Goal: Task Accomplishment & Management: Complete application form

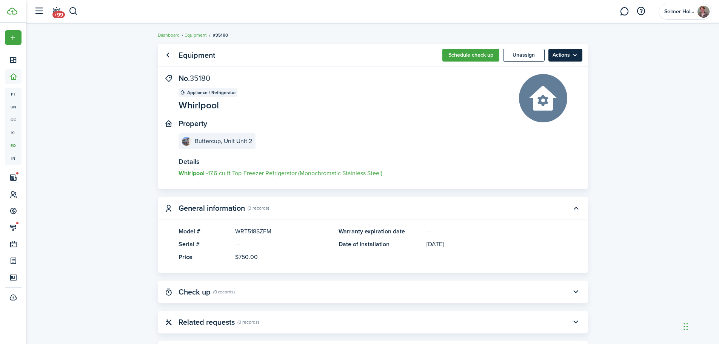
click at [578, 57] on menu-btn "Actions" at bounding box center [565, 55] width 34 height 13
click at [166, 53] on link "Go back" at bounding box center [167, 55] width 13 height 13
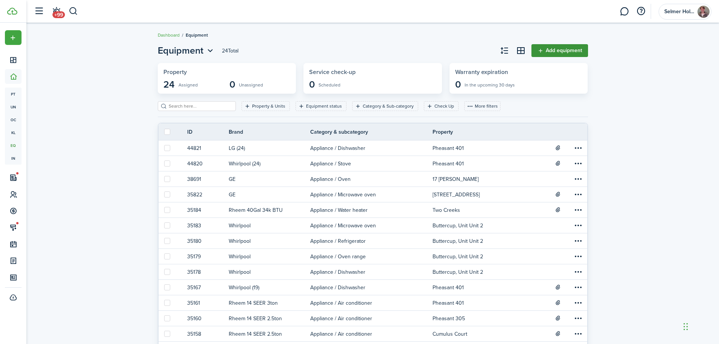
click at [565, 48] on link "Add equipment" at bounding box center [559, 50] width 57 height 13
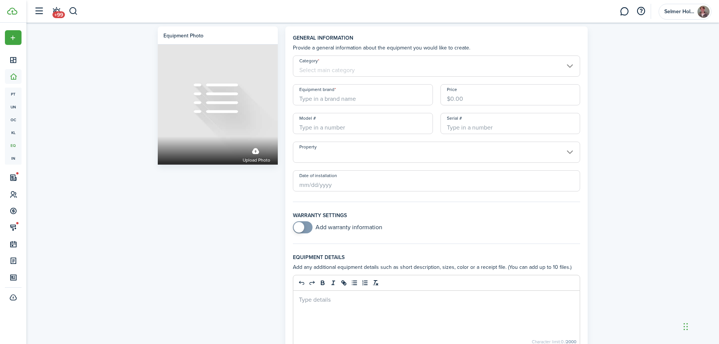
click at [364, 66] on input "Category" at bounding box center [437, 65] width 288 height 21
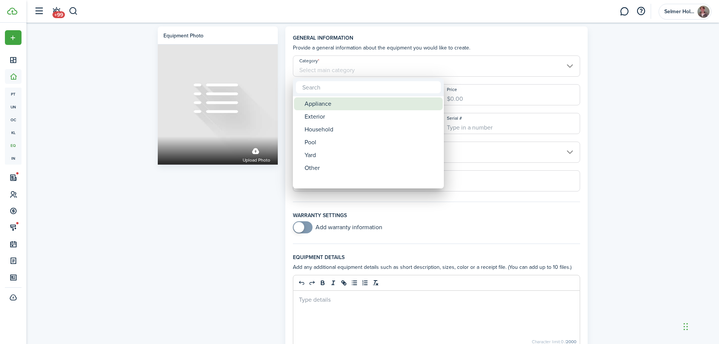
click at [320, 103] on div "Appliance" at bounding box center [371, 103] width 134 height 13
type input "Appliance"
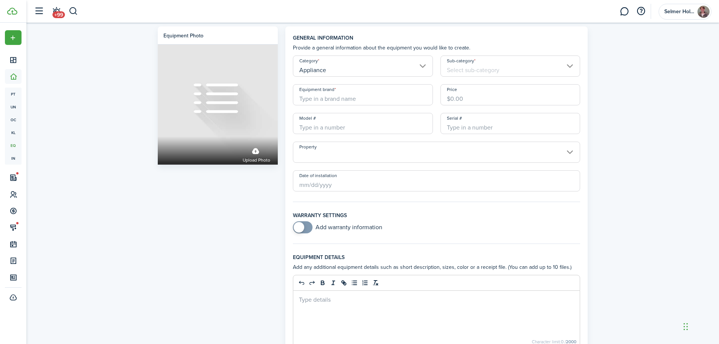
click at [484, 69] on input "Sub-category" at bounding box center [510, 65] width 140 height 21
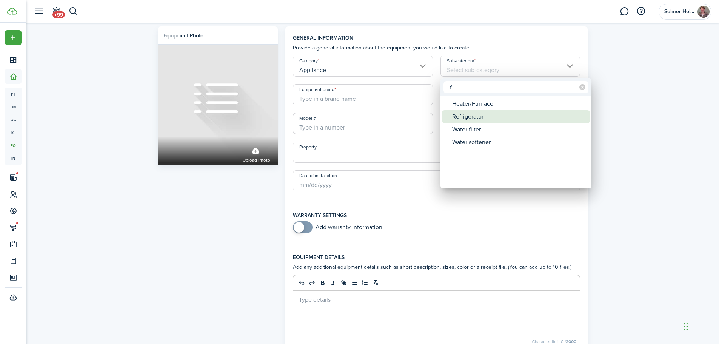
type input "f"
click at [480, 115] on div "Refrigerator" at bounding box center [519, 116] width 134 height 13
type input "Refrigerator"
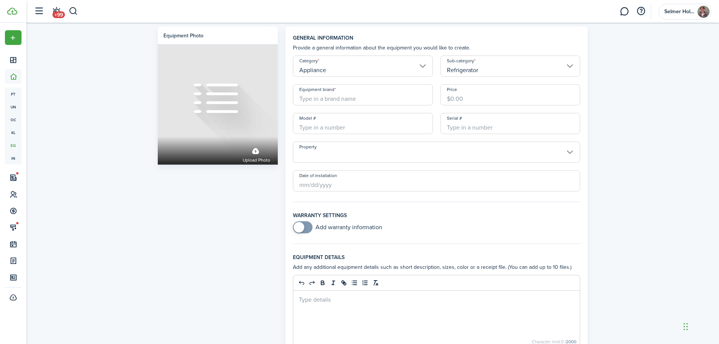
click at [342, 100] on input "Equipment brand" at bounding box center [363, 94] width 140 height 21
type input "GE"
click at [467, 95] on input "Price" at bounding box center [510, 94] width 140 height 21
type input "$707.00"
click at [328, 122] on input "Model #" at bounding box center [363, 123] width 140 height 21
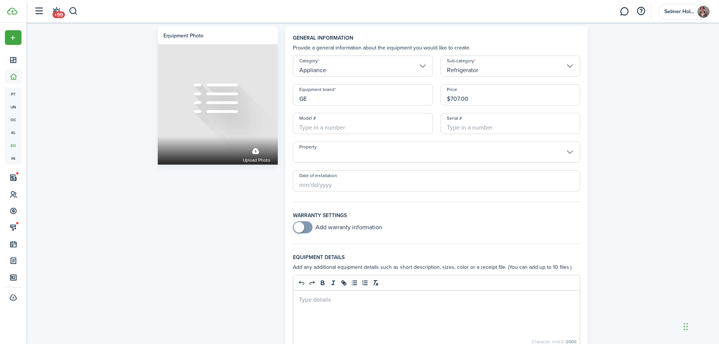
paste input "GTS18HYNRFS"
click at [326, 153] on input "Property" at bounding box center [437, 151] width 288 height 21
type input "GTS18HYNRFS"
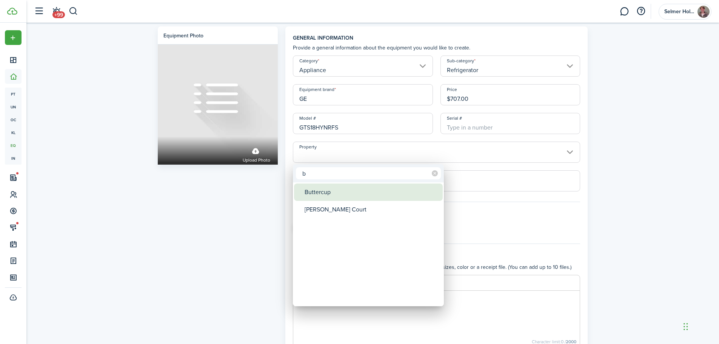
type input "b"
click at [327, 189] on div "Buttercup" at bounding box center [371, 191] width 134 height 17
type input "Buttercup"
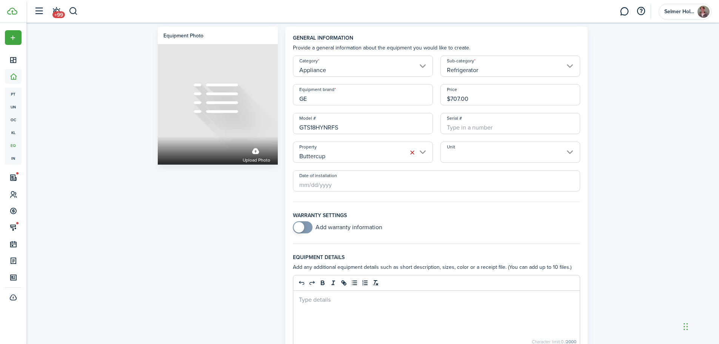
click at [459, 154] on input "Unit" at bounding box center [510, 151] width 140 height 21
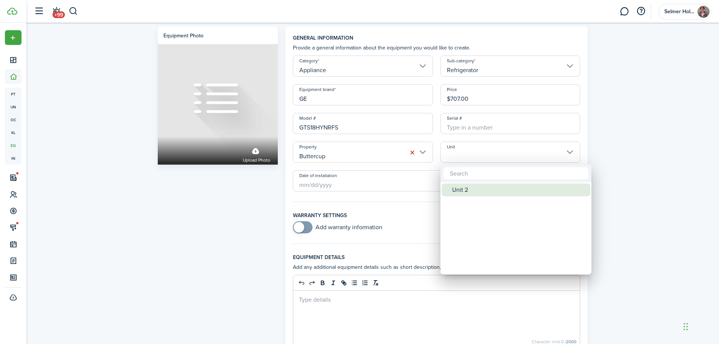
click at [463, 189] on div "Unit 2" at bounding box center [519, 189] width 134 height 13
type input "Unit 2"
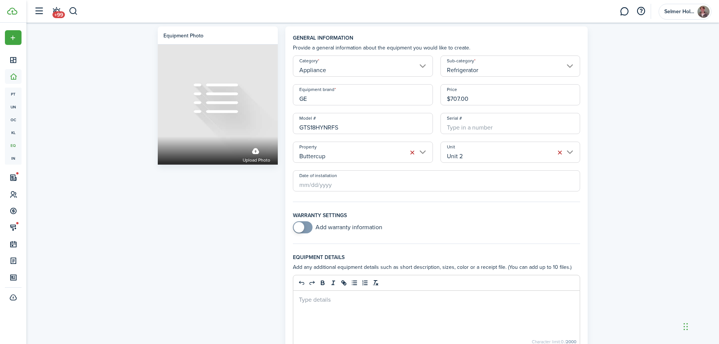
click at [345, 185] on input "Date of installation" at bounding box center [437, 180] width 288 height 21
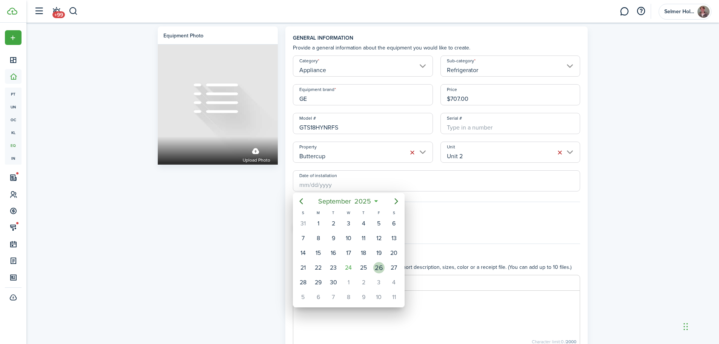
click at [377, 266] on div "26" at bounding box center [378, 267] width 11 height 11
type input "[DATE]"
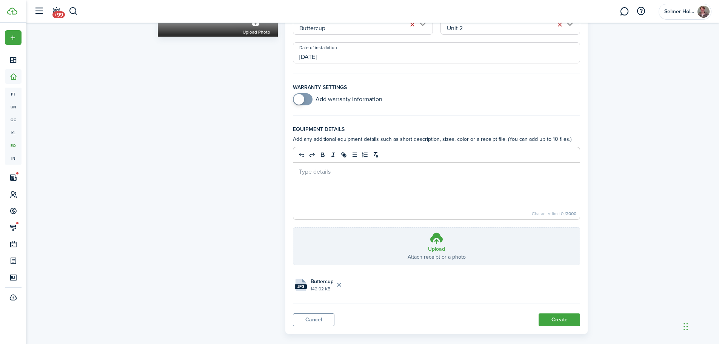
scroll to position [138, 0]
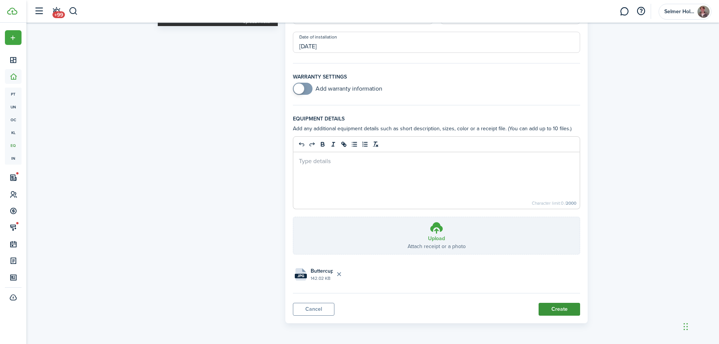
click at [564, 308] on button "Create" at bounding box center [559, 309] width 42 height 13
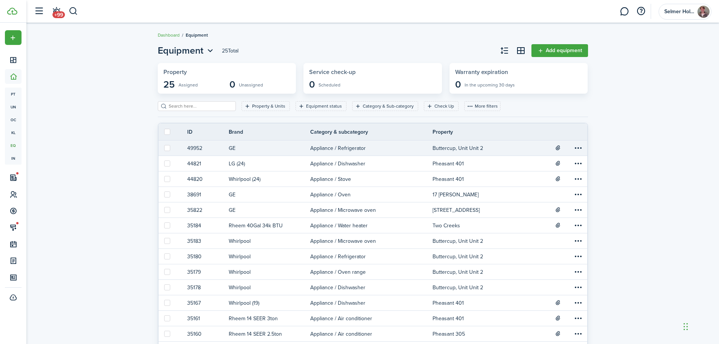
click at [575, 148] on menu-trigger-card "Open menu" at bounding box center [578, 147] width 13 height 13
click at [232, 146] on link "GE" at bounding box center [270, 147] width 82 height 15
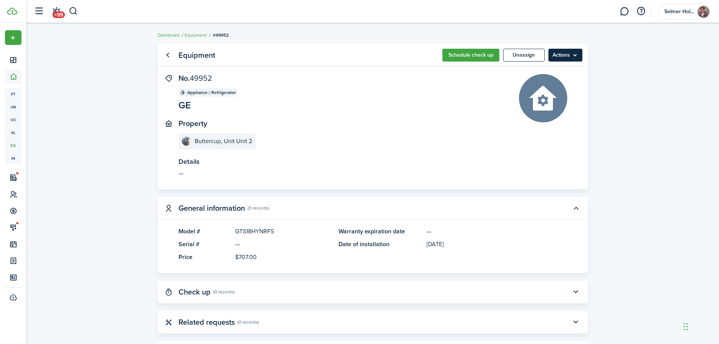
click at [575, 55] on menu-btn "Actions" at bounding box center [565, 55] width 34 height 13
click at [523, 71] on link "Edit" at bounding box center [549, 71] width 66 height 13
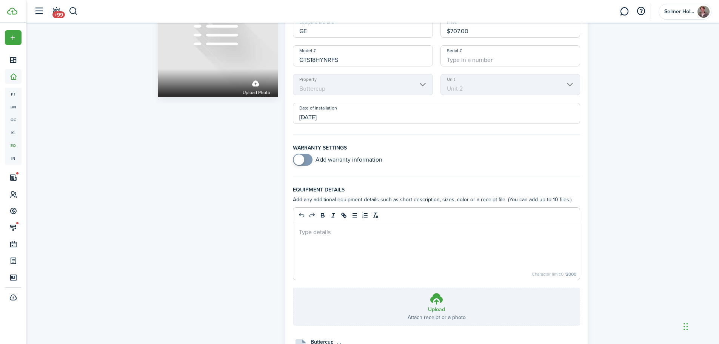
scroll to position [75, 0]
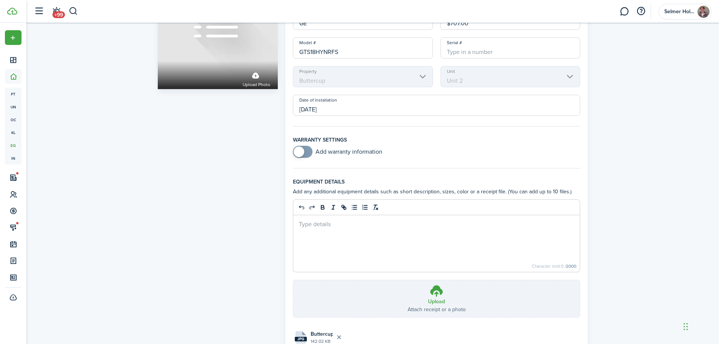
click at [339, 227] on p at bounding box center [436, 224] width 275 height 8
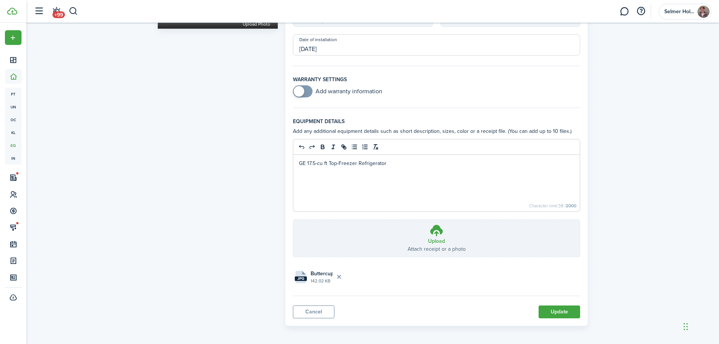
scroll to position [138, 0]
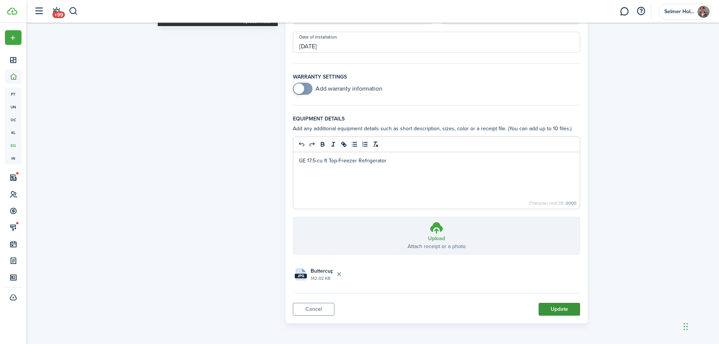
click at [561, 309] on button "Update" at bounding box center [559, 309] width 42 height 13
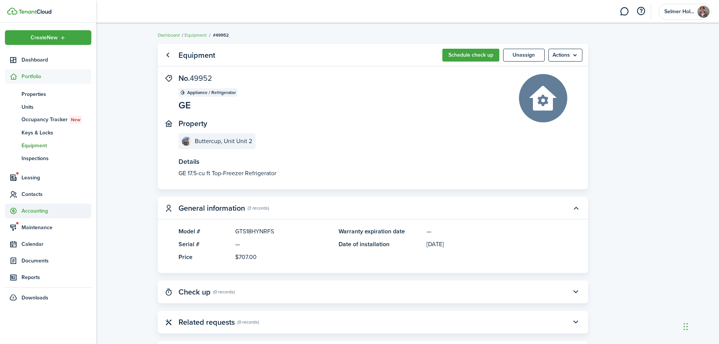
click at [40, 212] on span "Accounting" at bounding box center [57, 211] width 70 height 8
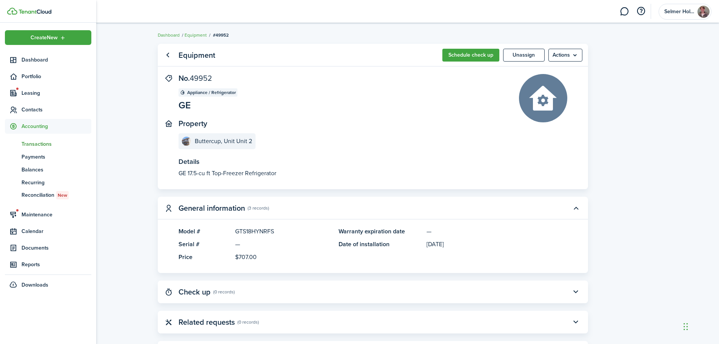
click at [34, 143] on span "Transactions" at bounding box center [57, 144] width 70 height 8
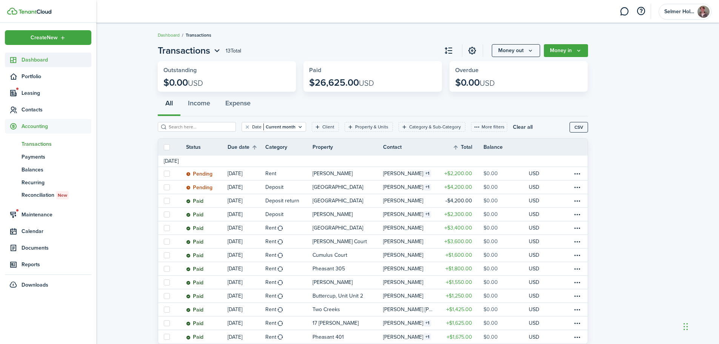
click at [29, 57] on span "Dashboard" at bounding box center [57, 60] width 70 height 8
